Goal: Task Accomplishment & Management: Complete application form

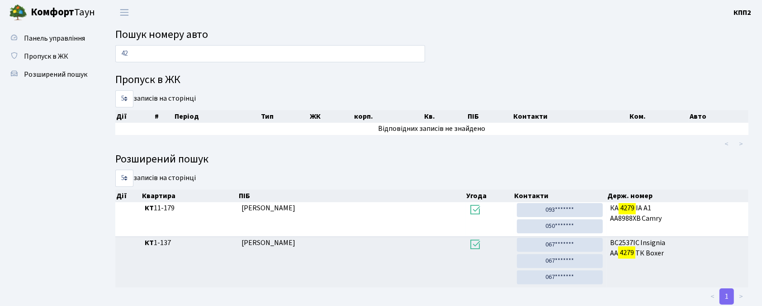
type input "4"
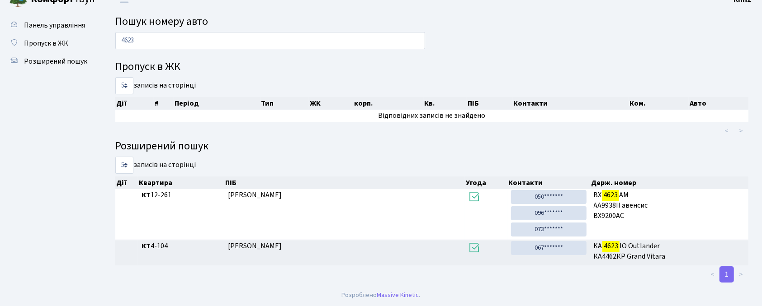
scroll to position [14, 0]
type input "4"
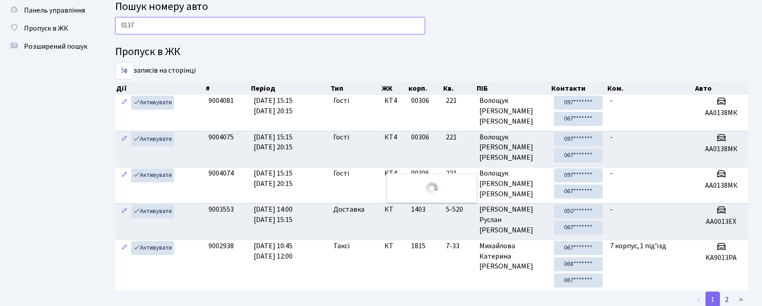
scroll to position [0, 0]
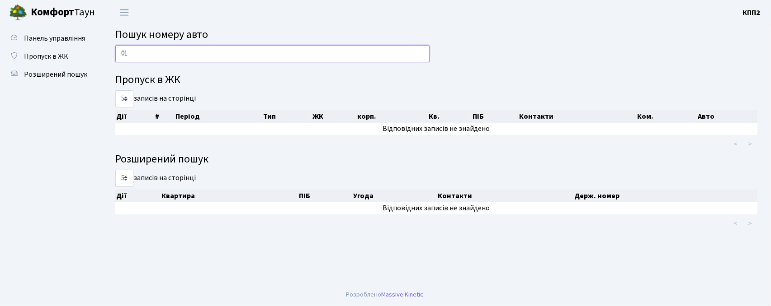
type input "0"
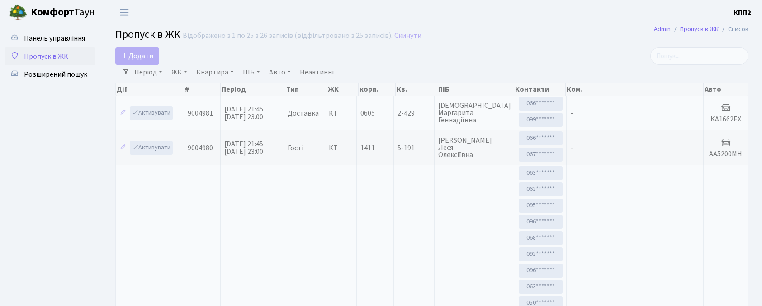
select select "25"
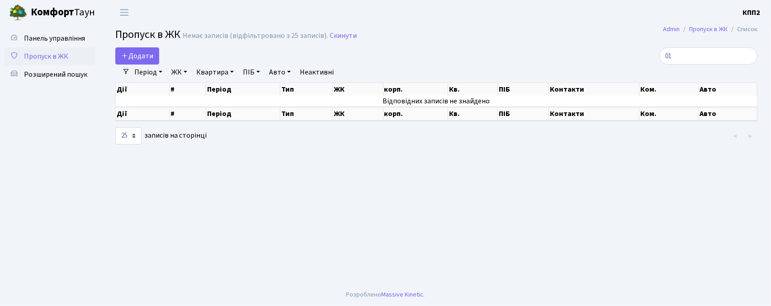
type input "0"
type input "4"
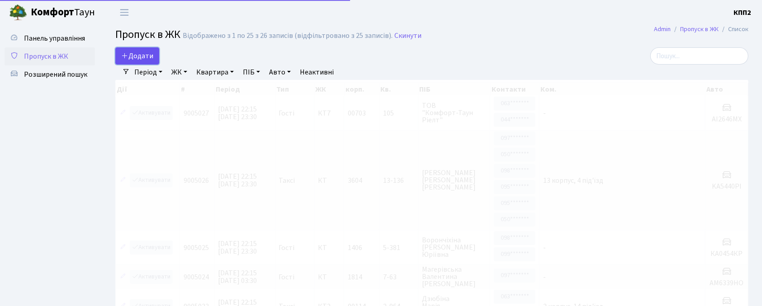
click at [134, 49] on link "Додати" at bounding box center [137, 55] width 44 height 17
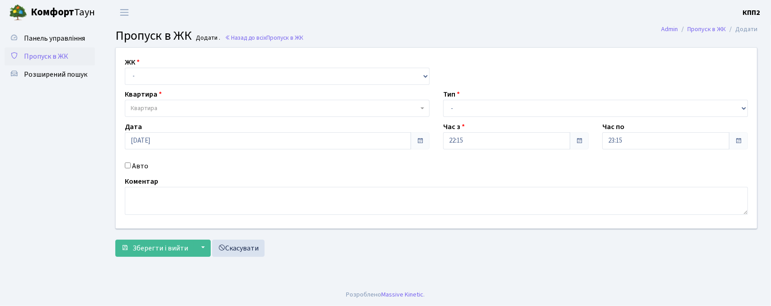
select select "271"
click at [125, 68] on select "- КТ, вул. Регенераторна, 4 КТ2, просп. Соборності, 17 КТ3, вул. Березнева, 16 …" at bounding box center [277, 76] width 305 height 17
select select
click at [178, 108] on span "Квартира" at bounding box center [275, 108] width 288 height 9
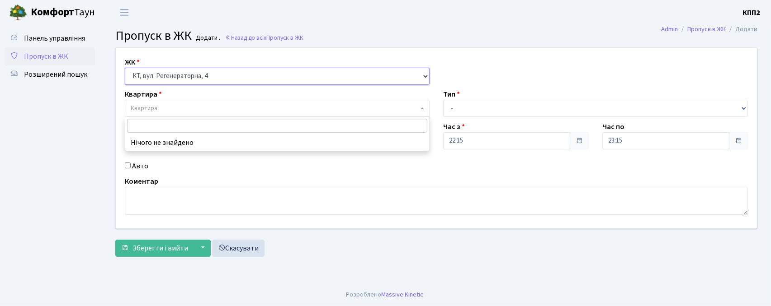
click at [249, 80] on select "- КТ, вул. Регенераторна, 4 КТ2, просп. Соборності, 17 КТ3, вул. Березнева, 16 …" at bounding box center [277, 76] width 305 height 17
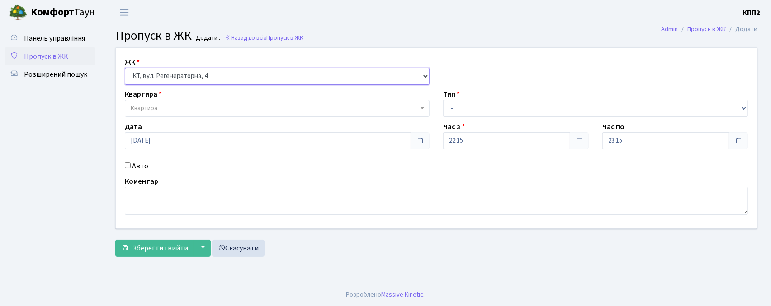
select select "302"
click at [125, 68] on select "- КТ, вул. Регенераторна, 4 КТ2, просп. Соборності, 17 КТ3, вул. Березнева, 16 …" at bounding box center [277, 76] width 305 height 17
select select
click at [135, 167] on label "Авто" at bounding box center [140, 166] width 16 height 11
click at [131, 167] on input "Авто" at bounding box center [128, 166] width 6 height 6
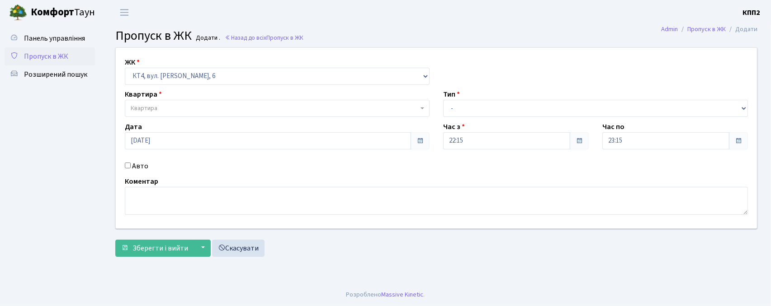
checkbox input "true"
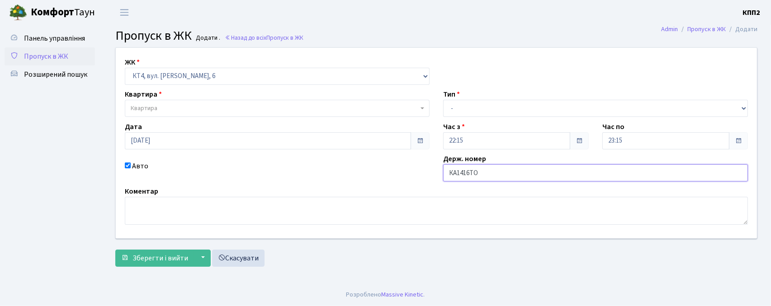
type input "КА1416ТО"
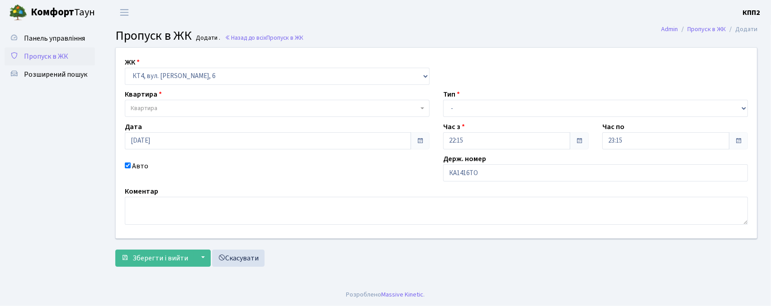
click at [192, 107] on span "Квартира" at bounding box center [275, 108] width 288 height 9
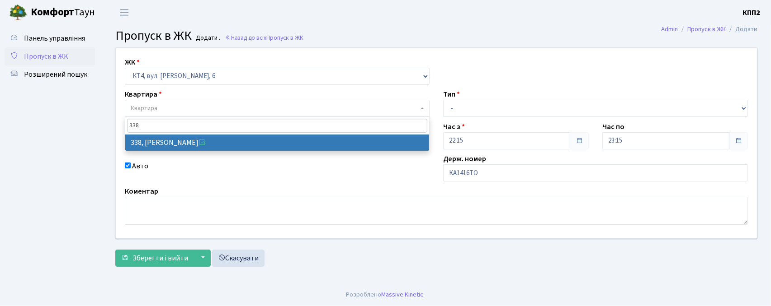
type input "338"
select select "17045"
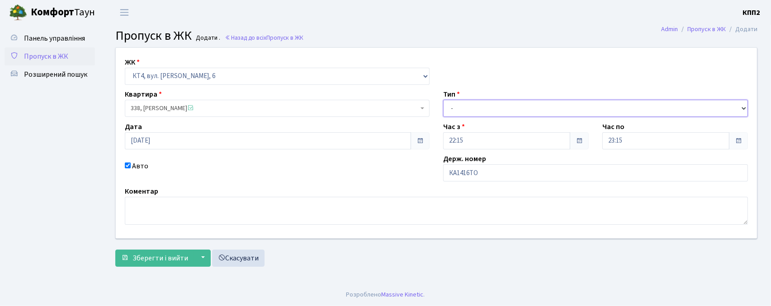
click at [467, 111] on select "- Доставка Таксі Гості Сервіс" at bounding box center [595, 108] width 305 height 17
select select "2"
click at [443, 100] on select "- Доставка Таксі Гості Сервіс" at bounding box center [595, 108] width 305 height 17
click at [143, 284] on main "Admin Пропуск в ЖК Додати Пропуск в ЖК Додати . Назад до всіх Пропуск в ЖК ЖК -…" at bounding box center [436, 154] width 669 height 259
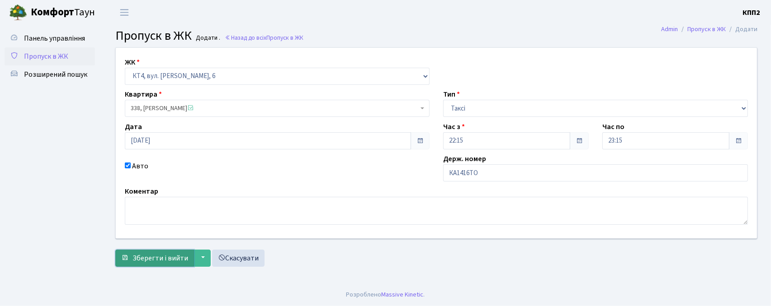
click at [143, 264] on button "Зберегти і вийти" at bounding box center [154, 258] width 79 height 17
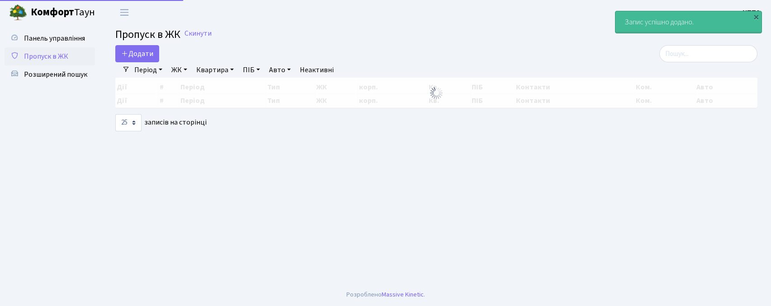
select select "25"
click at [717, 57] on input "search" at bounding box center [708, 53] width 98 height 17
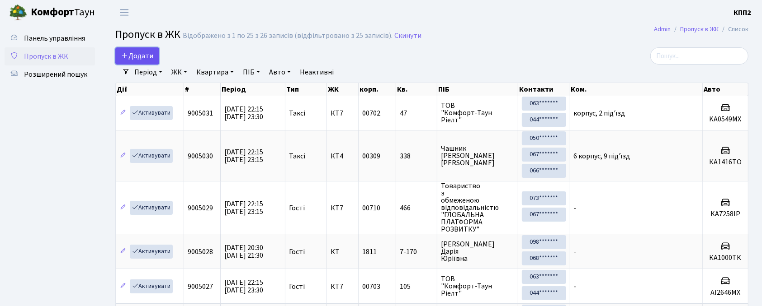
click at [144, 52] on span "Додати" at bounding box center [137, 56] width 32 height 10
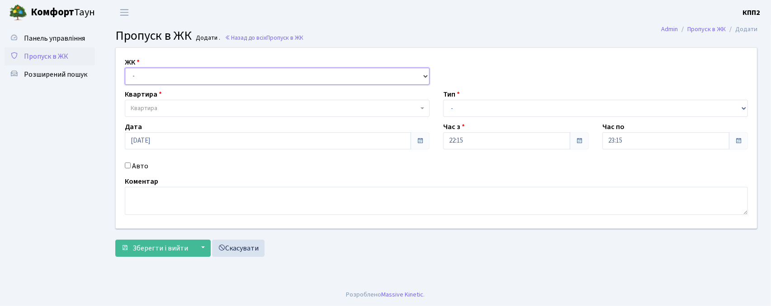
click at [165, 80] on select "- КТ, вул. Регенераторна, 4 КТ2, просп. [STREET_ADDRESS] [STREET_ADDRESS] [PERS…" at bounding box center [277, 76] width 305 height 17
select select "302"
click at [125, 68] on select "- КТ, вул. Регенераторна, 4 КТ2, просп. [STREET_ADDRESS] [STREET_ADDRESS] [PERS…" at bounding box center [277, 76] width 305 height 17
select select
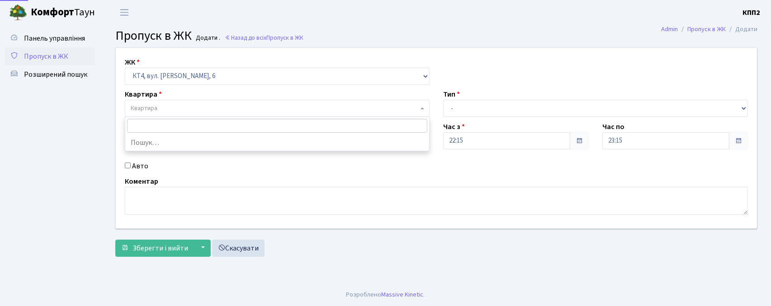
click at [181, 107] on span "Квартира" at bounding box center [275, 108] width 288 height 9
type input ","
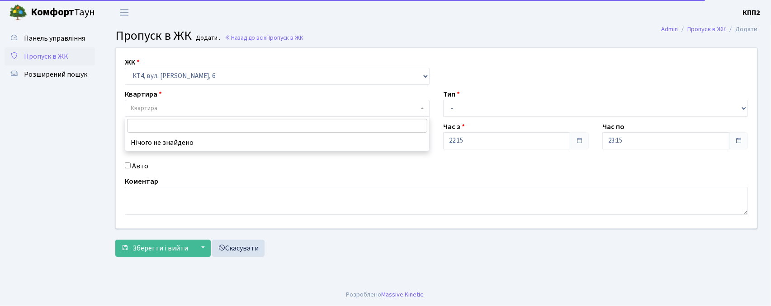
click at [141, 169] on label "Авто" at bounding box center [140, 166] width 16 height 11
click at [131, 169] on input "Авто" at bounding box center [128, 166] width 6 height 6
checkbox input "true"
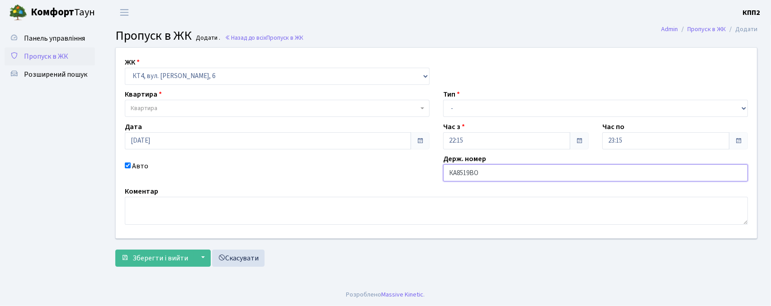
type input "КА8519ВО"
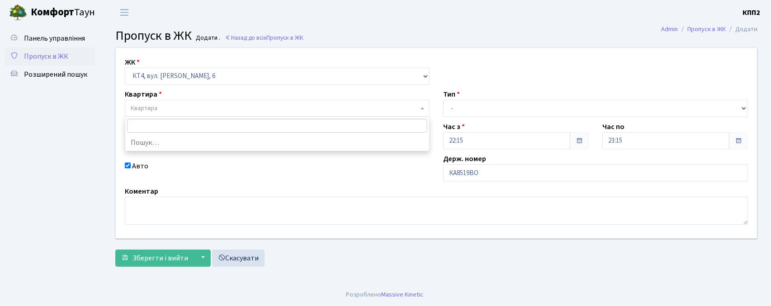
drag, startPoint x: 252, startPoint y: 108, endPoint x: 273, endPoint y: 108, distance: 20.8
click at [252, 109] on span "Квартира" at bounding box center [275, 108] width 288 height 9
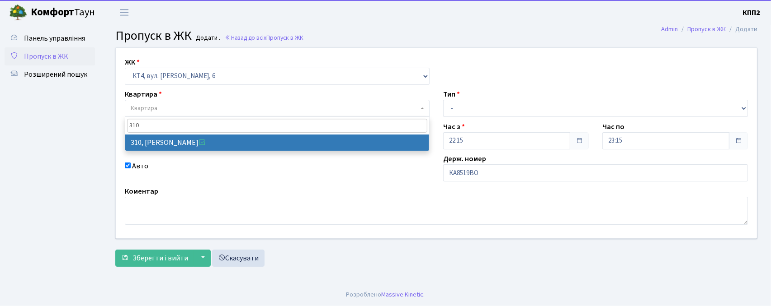
type input "310"
drag, startPoint x: 234, startPoint y: 147, endPoint x: 237, endPoint y: 140, distance: 7.5
select select "17021"
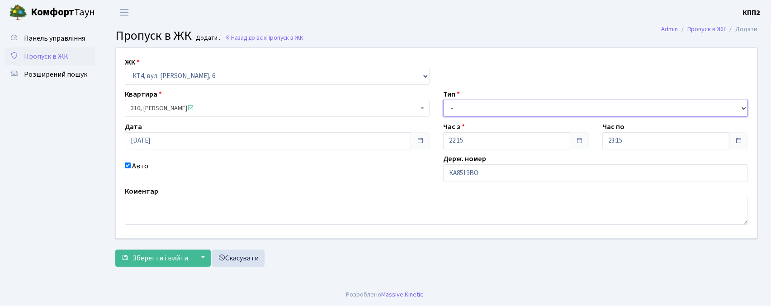
click at [467, 109] on select "- Доставка Таксі Гості Сервіс" at bounding box center [595, 108] width 305 height 17
select select "2"
click at [443, 100] on select "- Доставка Таксі Гості Сервіс" at bounding box center [595, 108] width 305 height 17
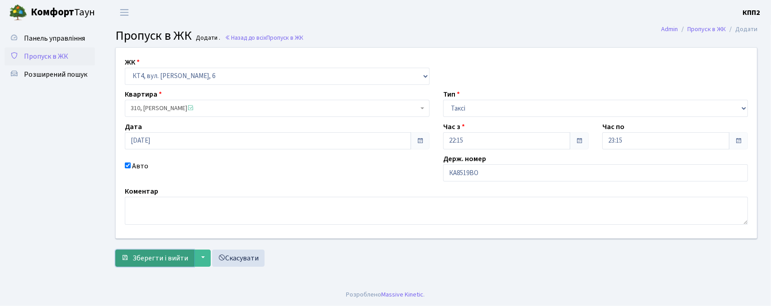
click at [144, 259] on span "Зберегти і вийти" at bounding box center [160, 259] width 56 height 10
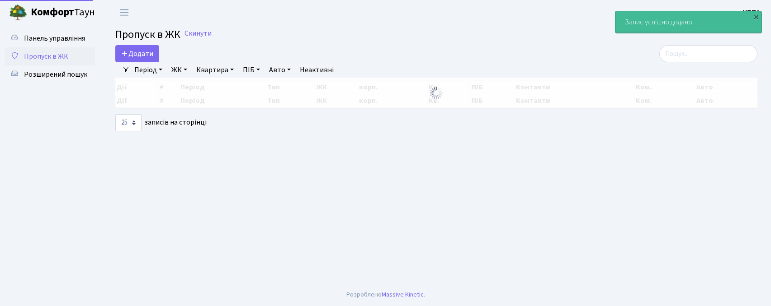
select select "25"
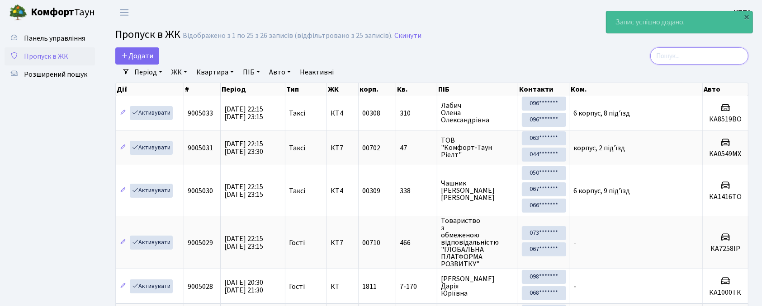
click at [697, 60] on input "search" at bounding box center [699, 55] width 98 height 17
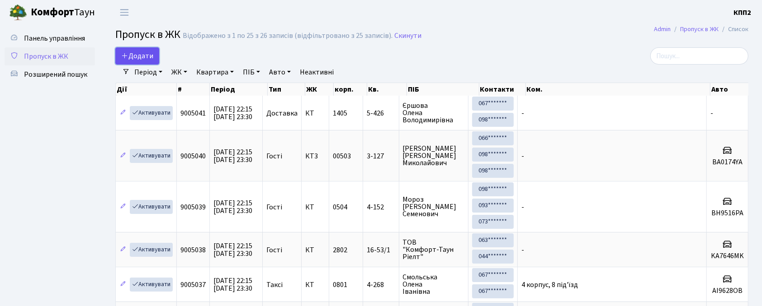
click at [136, 58] on span "Додати" at bounding box center [137, 56] width 32 height 10
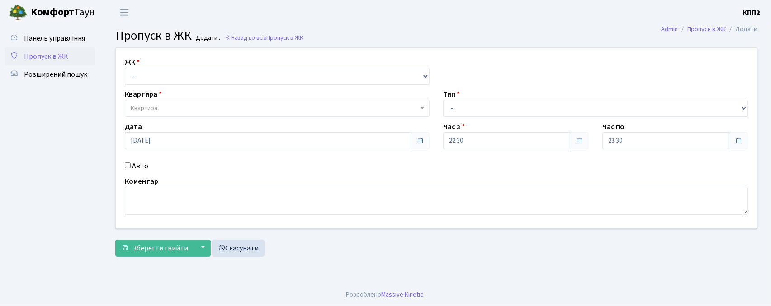
select select "271"
click at [125, 68] on select "- КТ, вул. Регенераторна, 4 КТ2, просп. Соборності, 17 КТ3, вул. Березнева, 16 …" at bounding box center [277, 76] width 305 height 17
select select
click at [183, 105] on span "Квартира" at bounding box center [275, 108] width 288 height 9
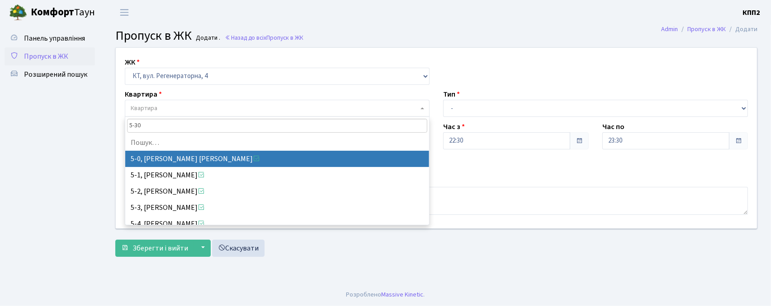
type input "5-303"
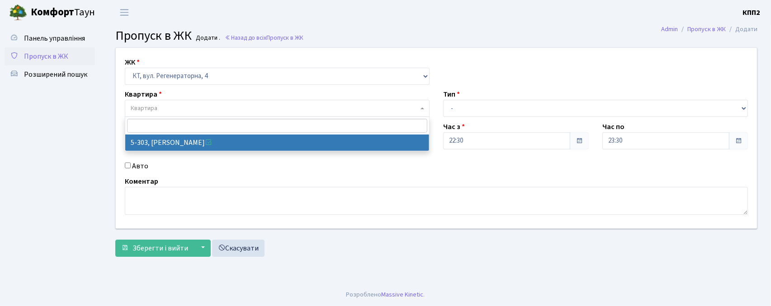
click at [55, 57] on span "Пропуск в ЖК" at bounding box center [46, 57] width 44 height 10
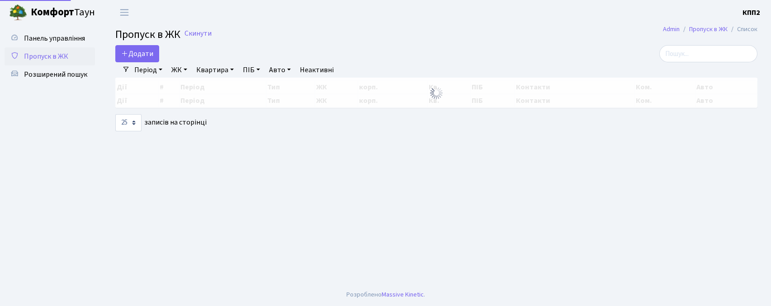
select select "25"
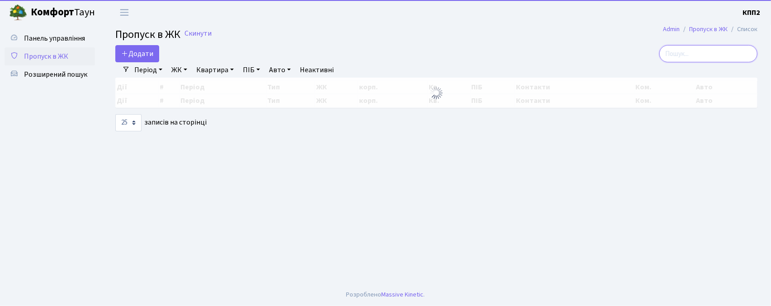
drag, startPoint x: 709, startPoint y: 52, endPoint x: 503, endPoint y: 60, distance: 206.8
click at [709, 52] on input "search" at bounding box center [708, 53] width 98 height 17
